Goal: Task Accomplishment & Management: Use online tool/utility

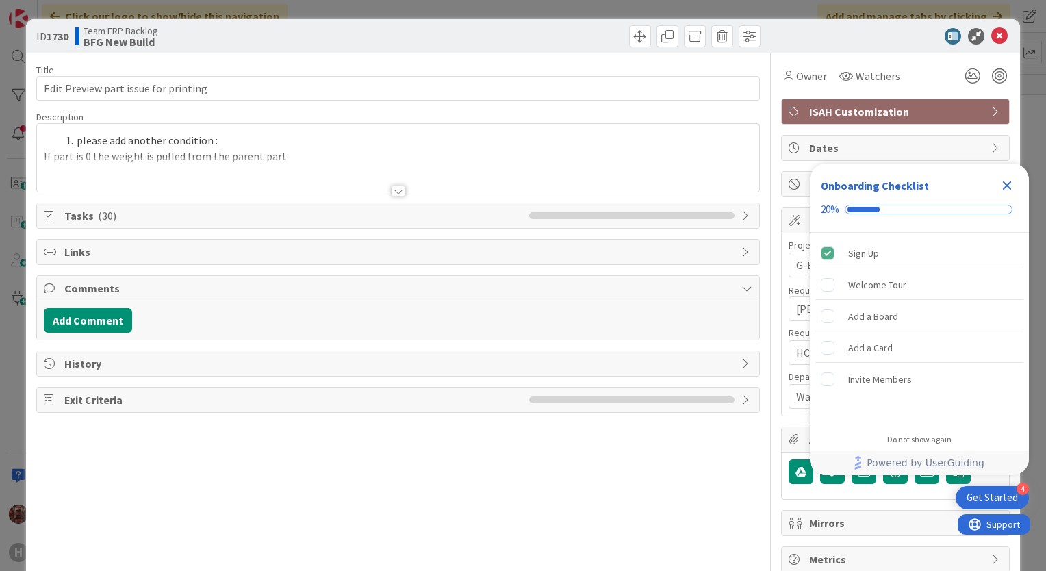
click at [1008, 190] on icon "Close Checklist" at bounding box center [1007, 185] width 16 height 16
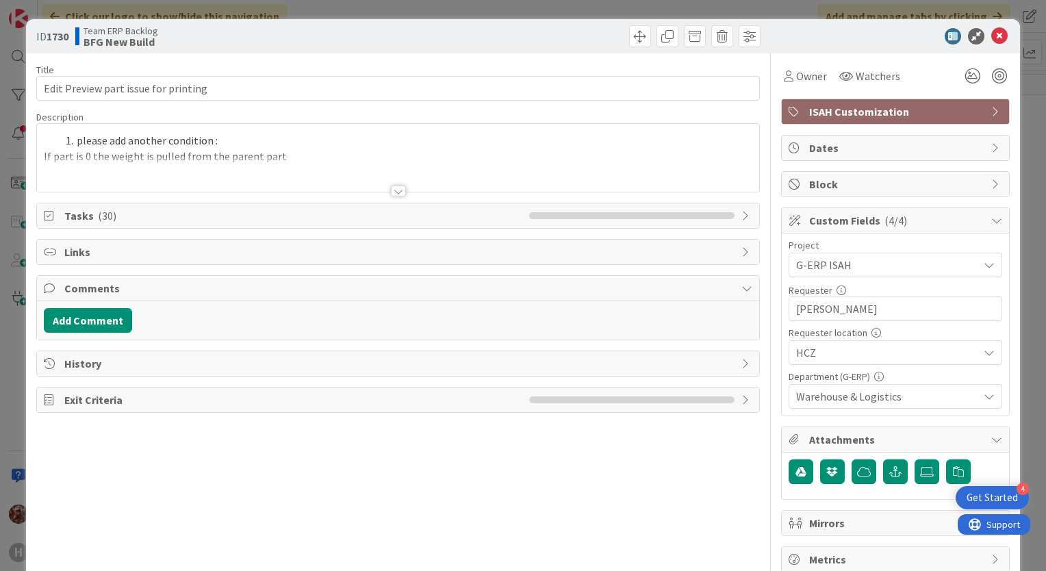
click at [391, 193] on div at bounding box center [398, 190] width 15 height 11
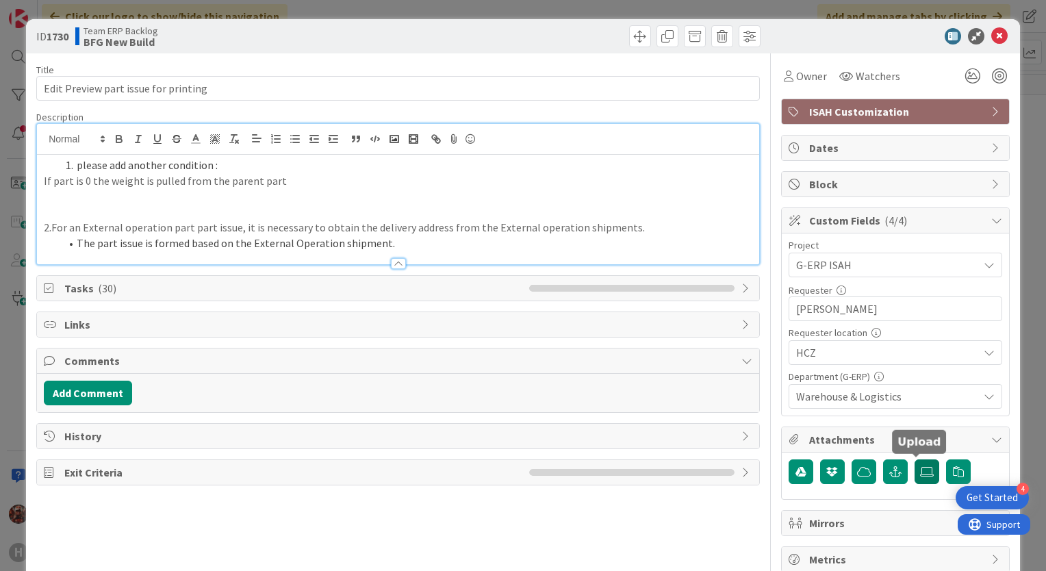
click at [926, 475] on label at bounding box center [926, 471] width 25 height 25
click at [914, 459] on input "file" at bounding box center [914, 459] width 0 height 0
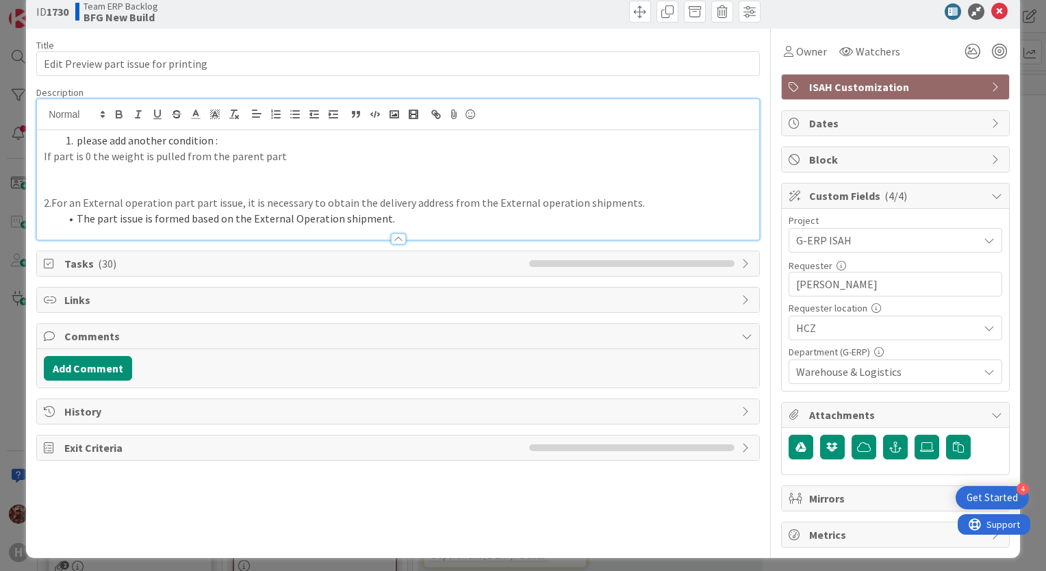
scroll to position [27, 0]
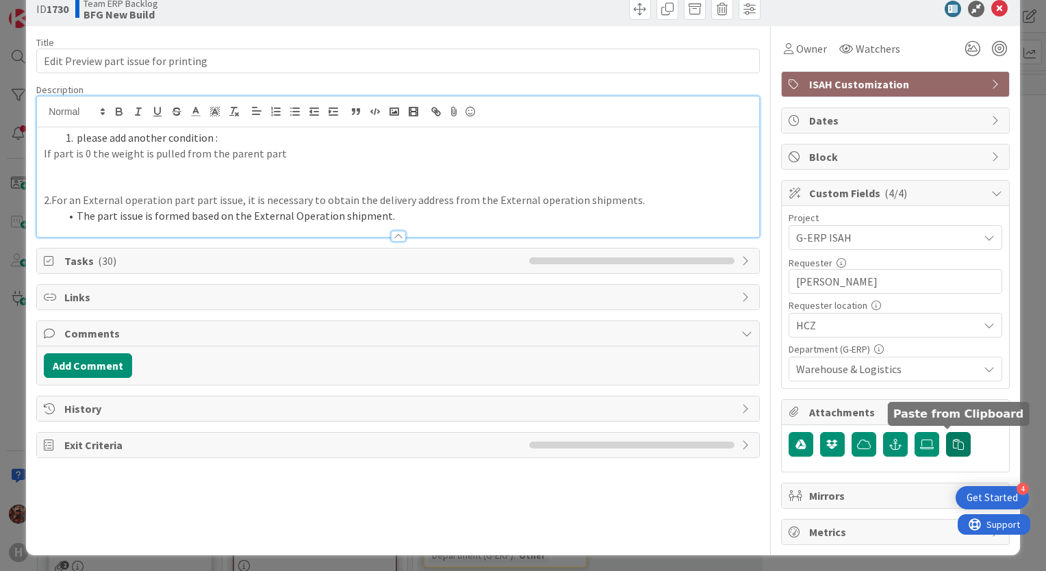
click at [946, 441] on button "button" at bounding box center [958, 444] width 25 height 25
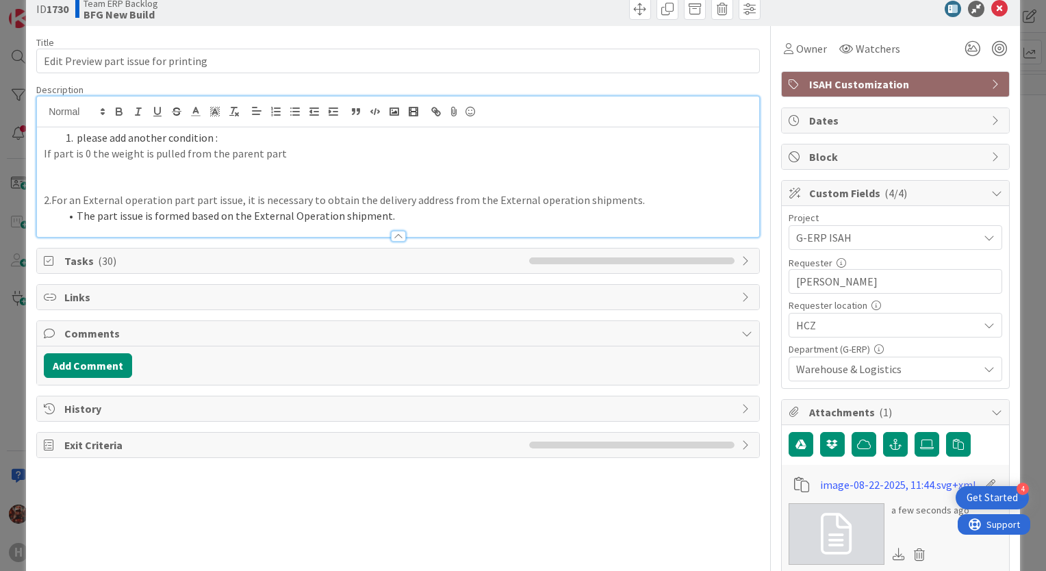
click at [825, 535] on icon at bounding box center [836, 533] width 31 height 41
click at [636, 311] on div "Title 36 / 128 Edit Preview part issue for printing Description please add anot…" at bounding box center [397, 339] width 723 height 626
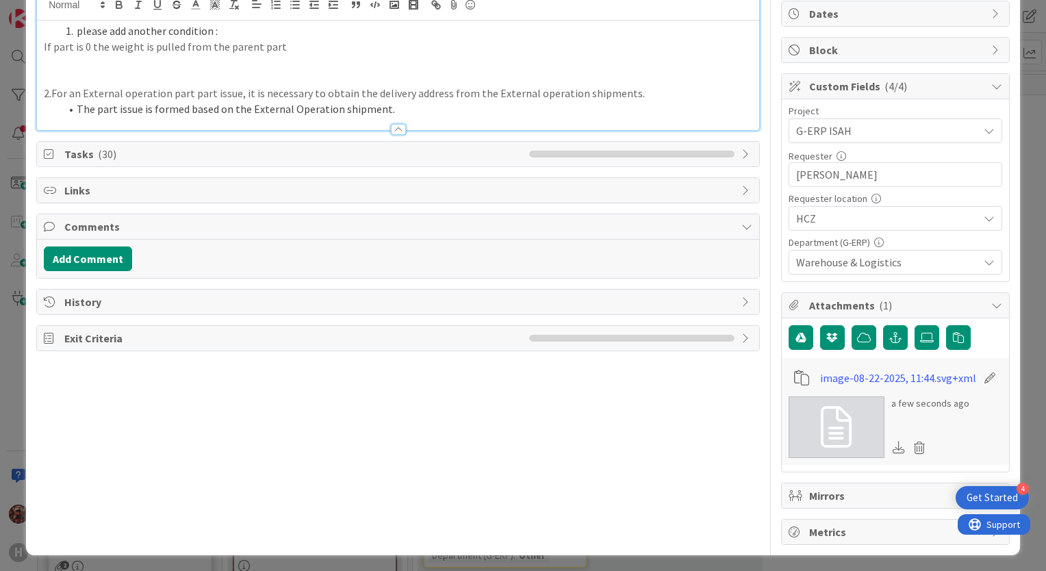
click at [980, 374] on icon at bounding box center [989, 378] width 19 height 14
click at [910, 448] on icon at bounding box center [919, 447] width 19 height 21
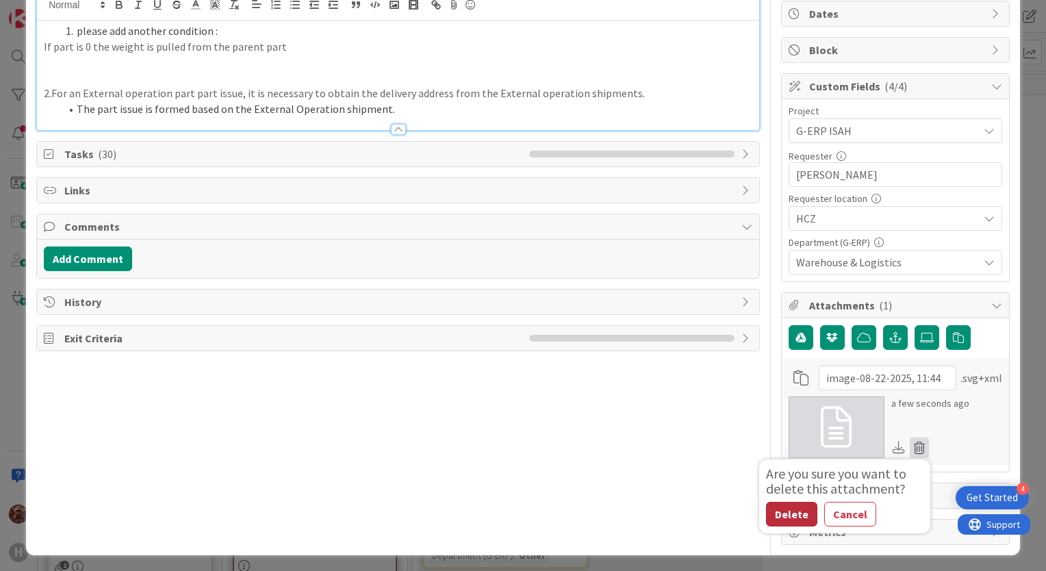
click at [783, 506] on button "Delete" at bounding box center [791, 514] width 51 height 25
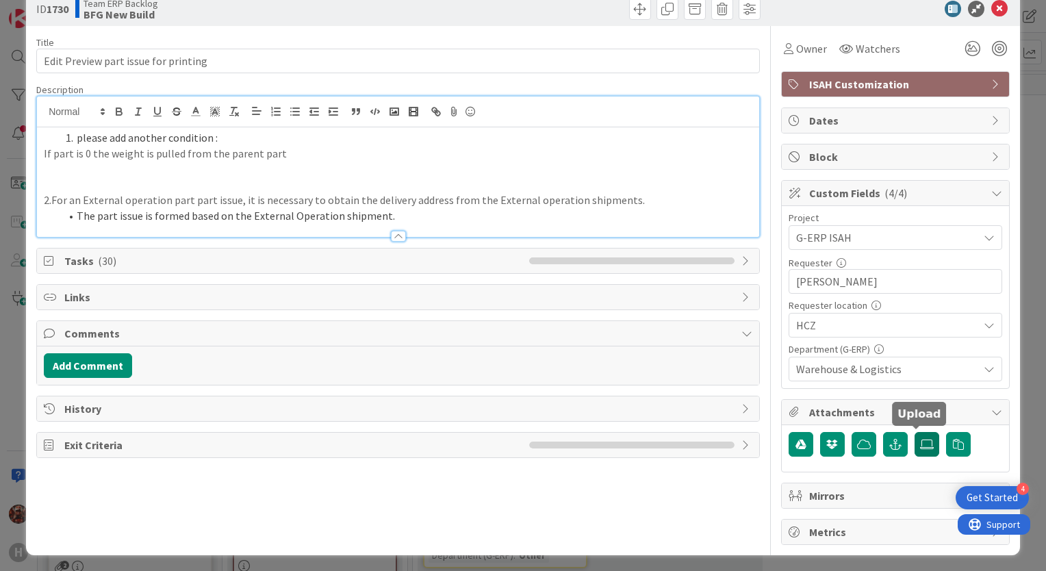
click at [920, 443] on icon at bounding box center [927, 444] width 14 height 11
click at [914, 432] on input "file" at bounding box center [914, 432] width 0 height 0
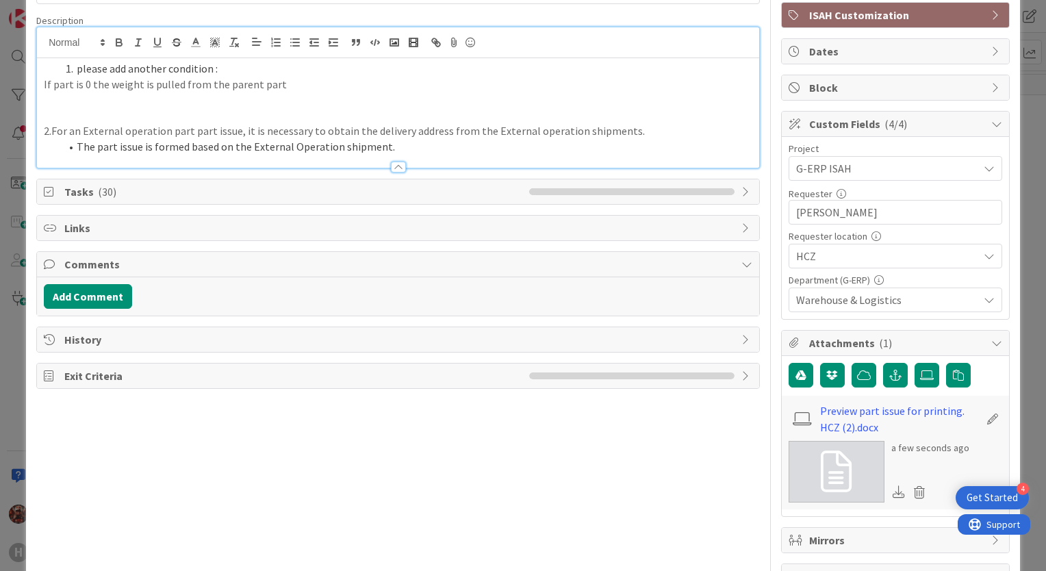
scroll to position [98, 0]
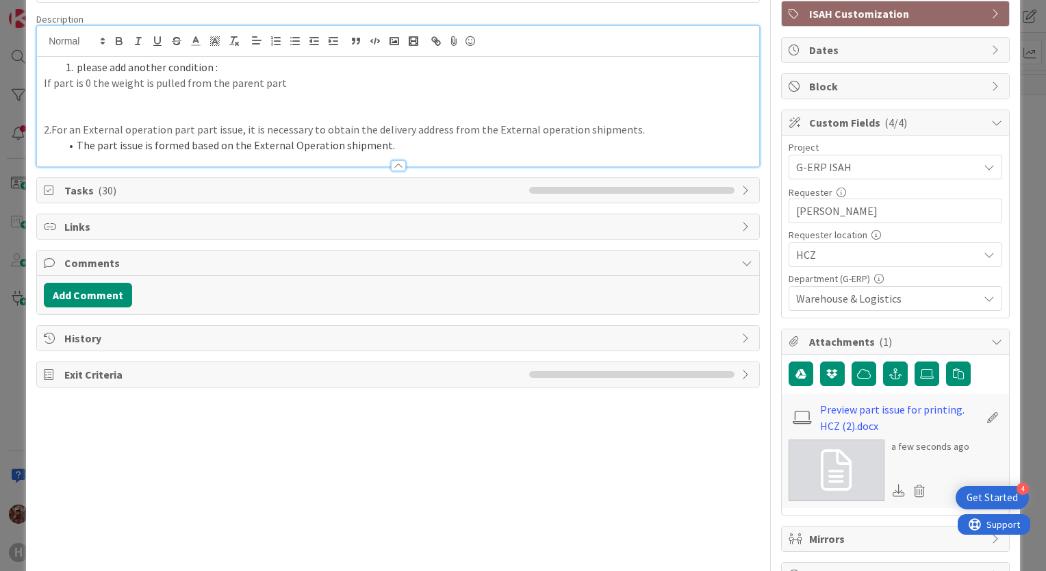
click at [1030, 45] on div "ID 1730 Team ERP Backlog BFG New Build Title 36 / 128 Edit Preview part issue f…" at bounding box center [523, 285] width 1046 height 571
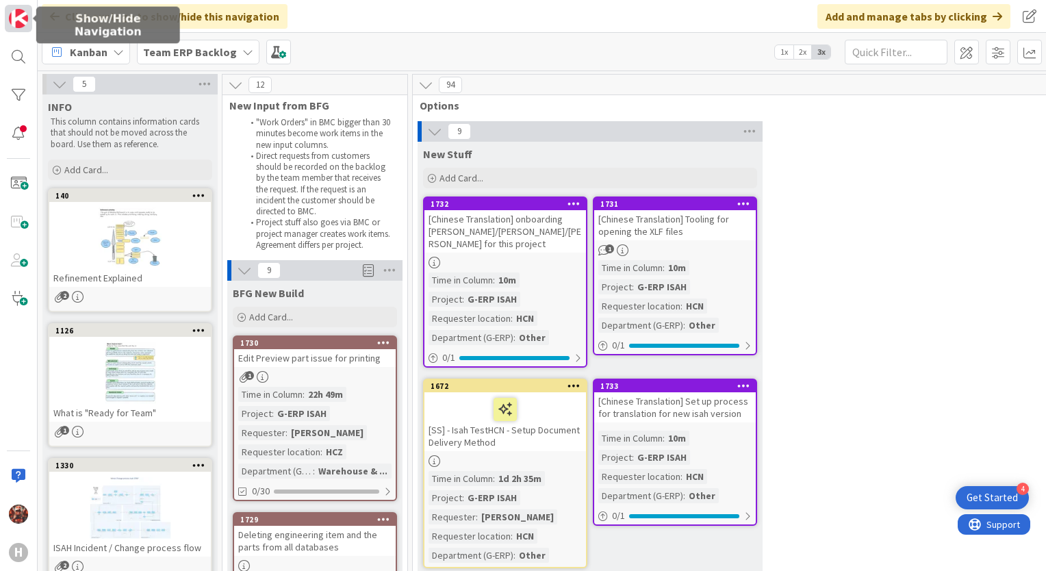
click at [16, 10] on img at bounding box center [18, 18] width 19 height 19
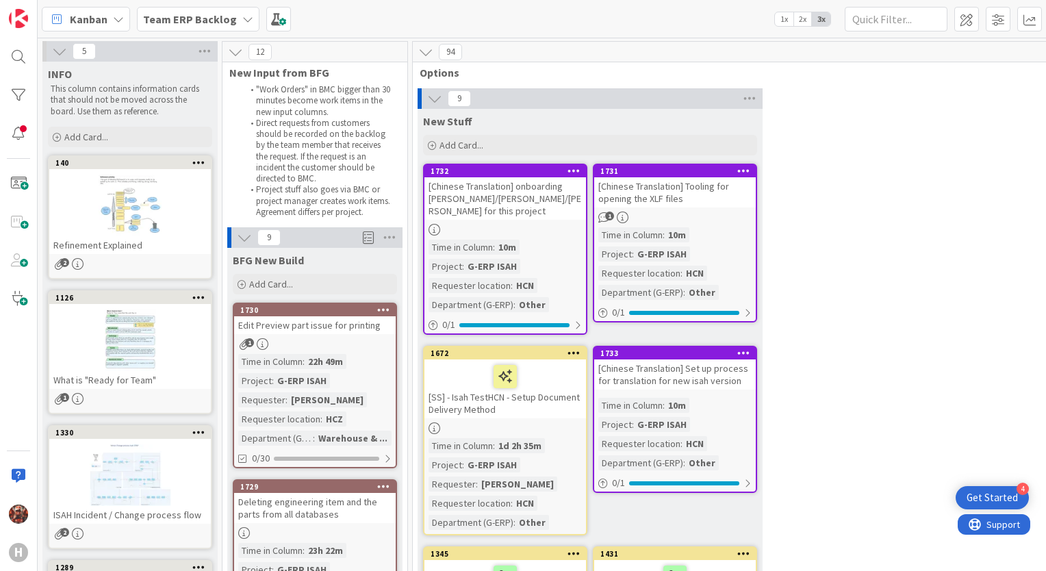
click at [214, 21] on b "Team ERP Backlog" at bounding box center [190, 19] width 94 height 14
